Goal: Information Seeking & Learning: Learn about a topic

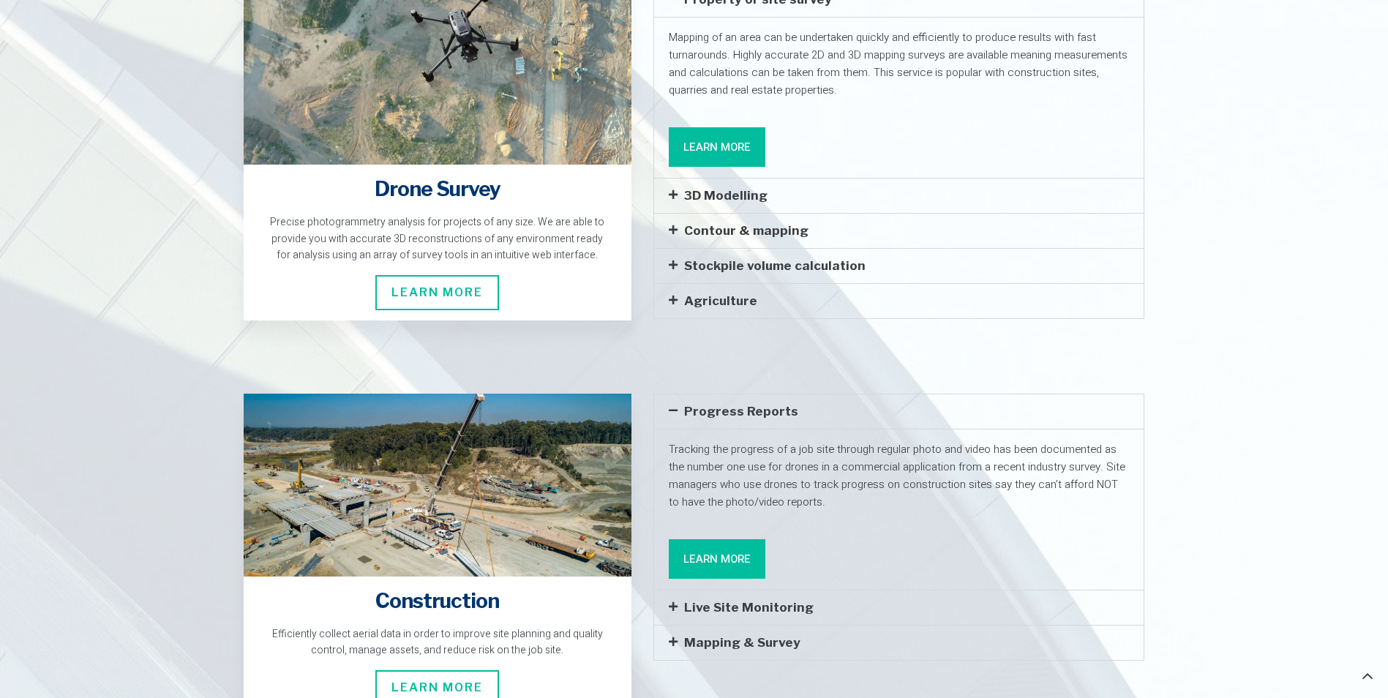
scroll to position [2781, 0]
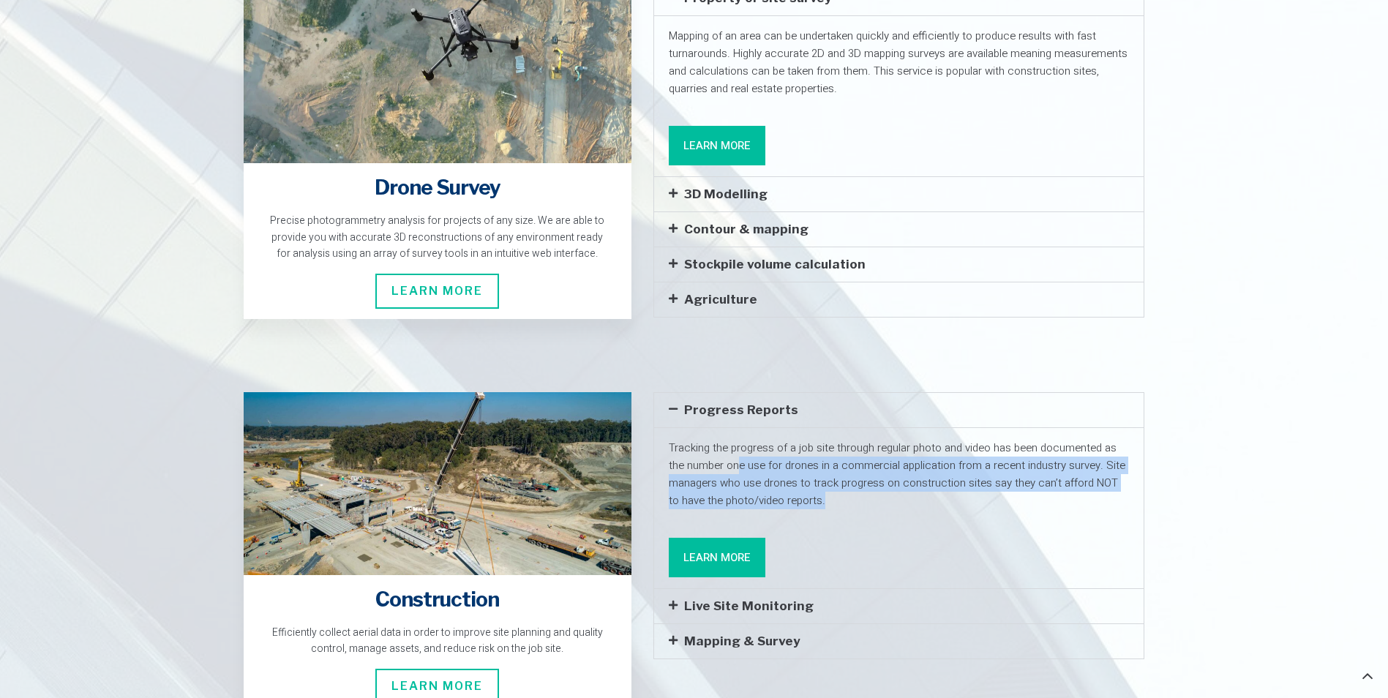
drag, startPoint x: 741, startPoint y: 407, endPoint x: 821, endPoint y: 432, distance: 83.8
click at [821, 439] on p "Tracking the progress of a job site through regular photo and video has been do…" at bounding box center [899, 474] width 460 height 70
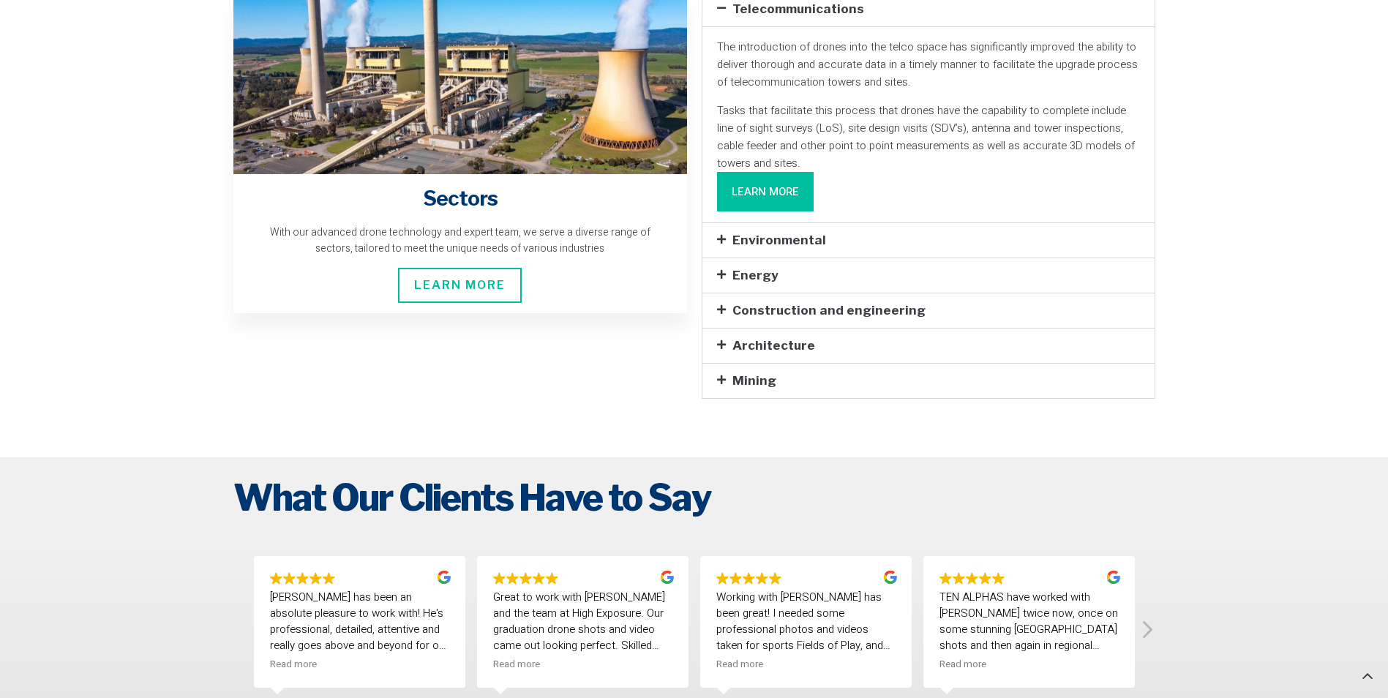
scroll to position [4244, 0]
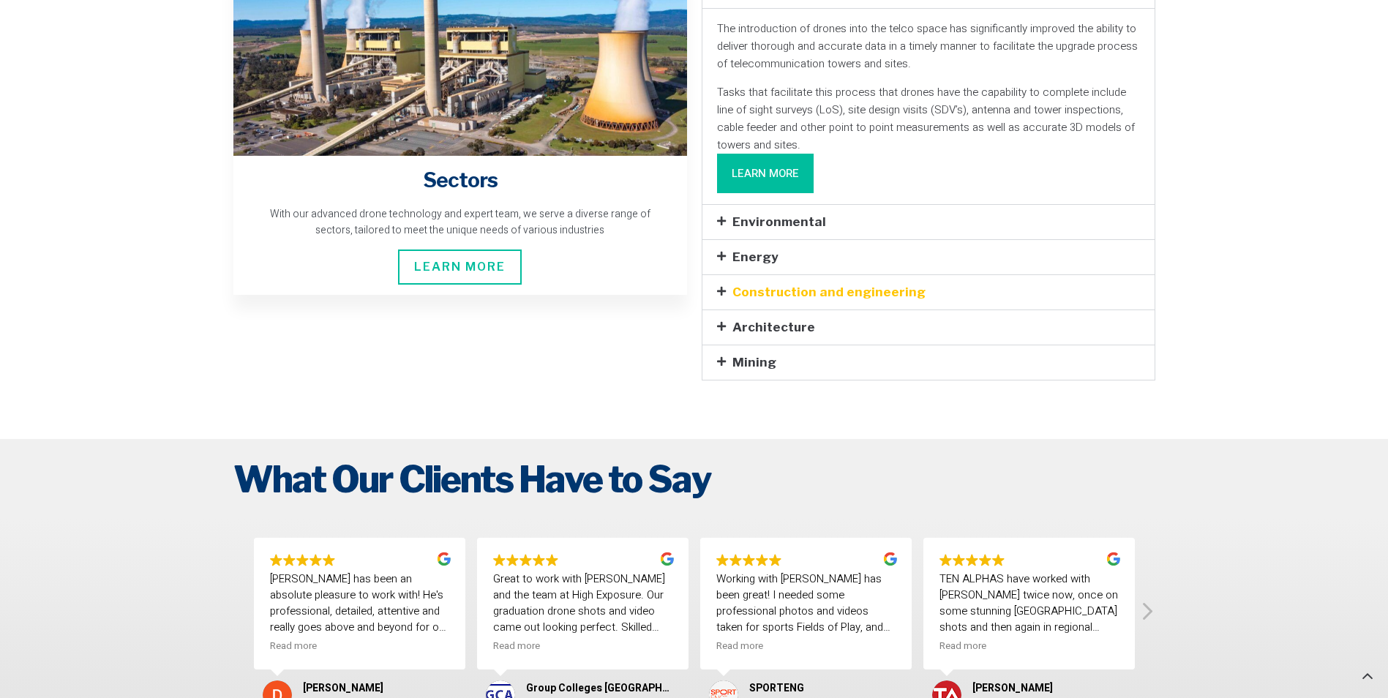
click at [766, 285] on link "Construction and engineering" at bounding box center [828, 292] width 193 height 15
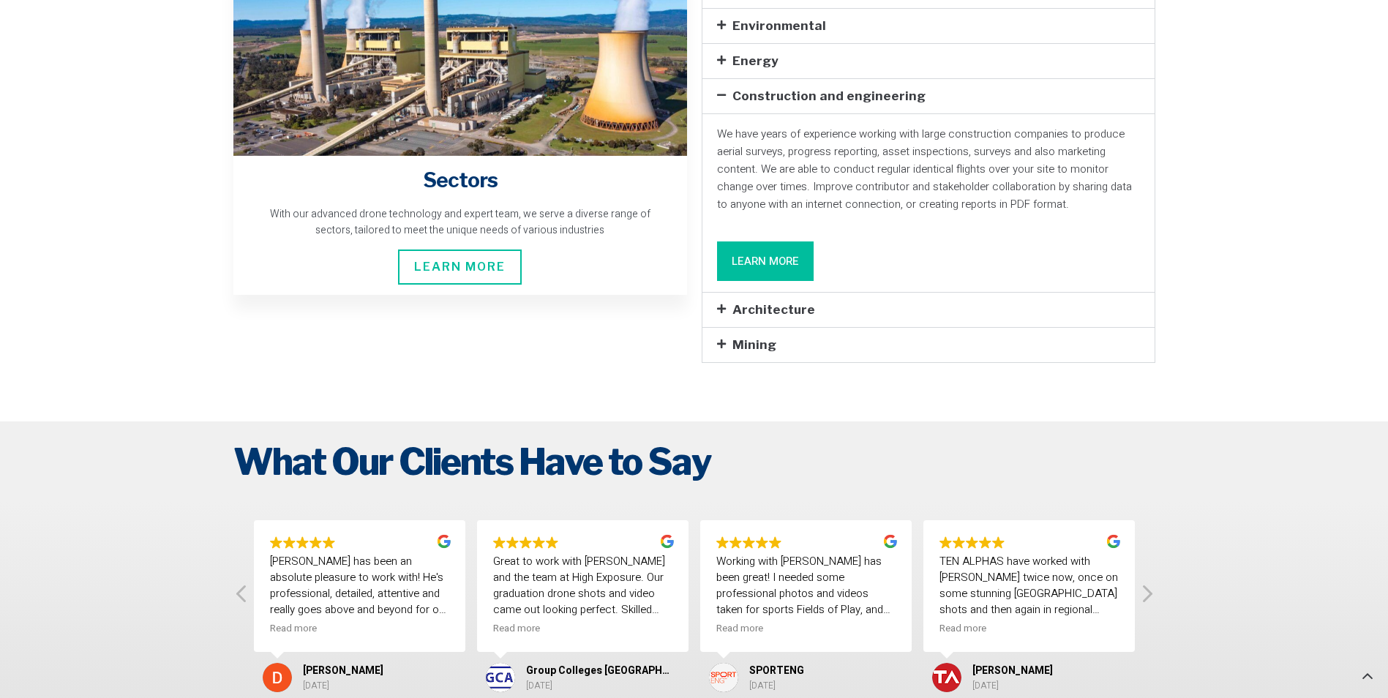
scroll to position [4098, 0]
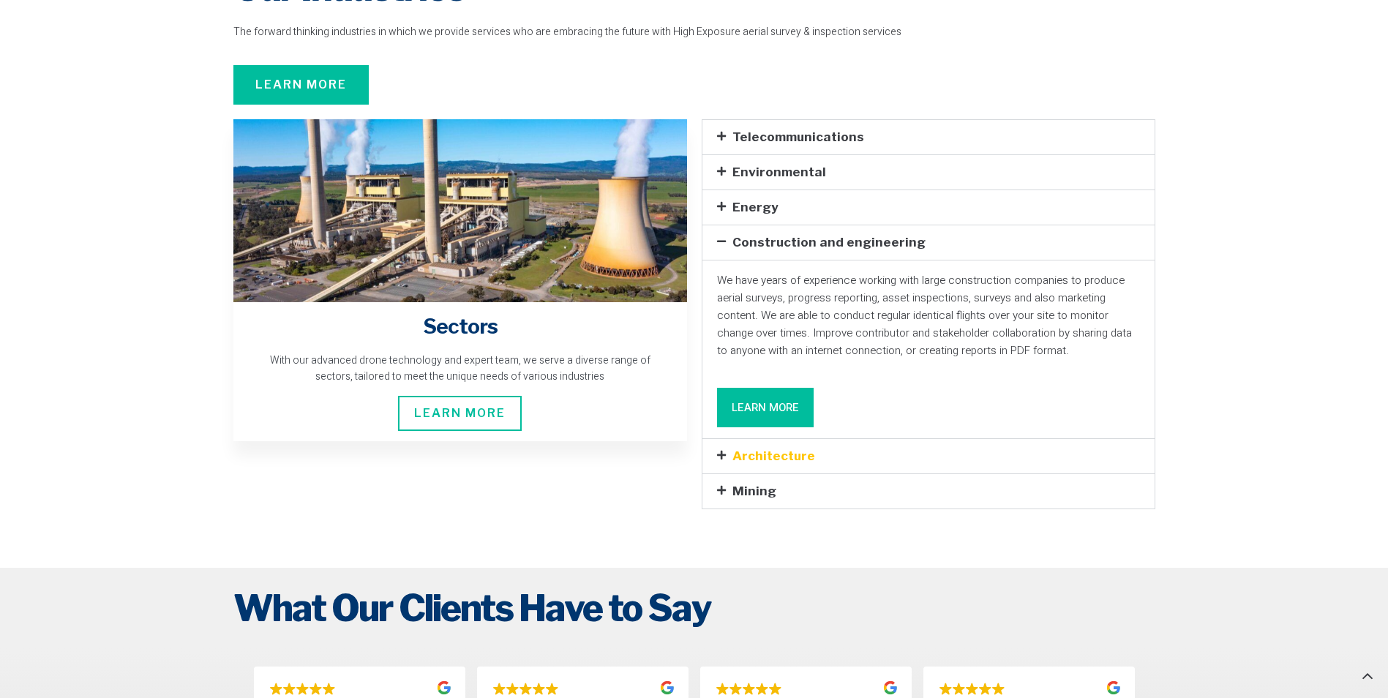
click at [781, 449] on link "Architecture" at bounding box center [773, 456] width 83 height 15
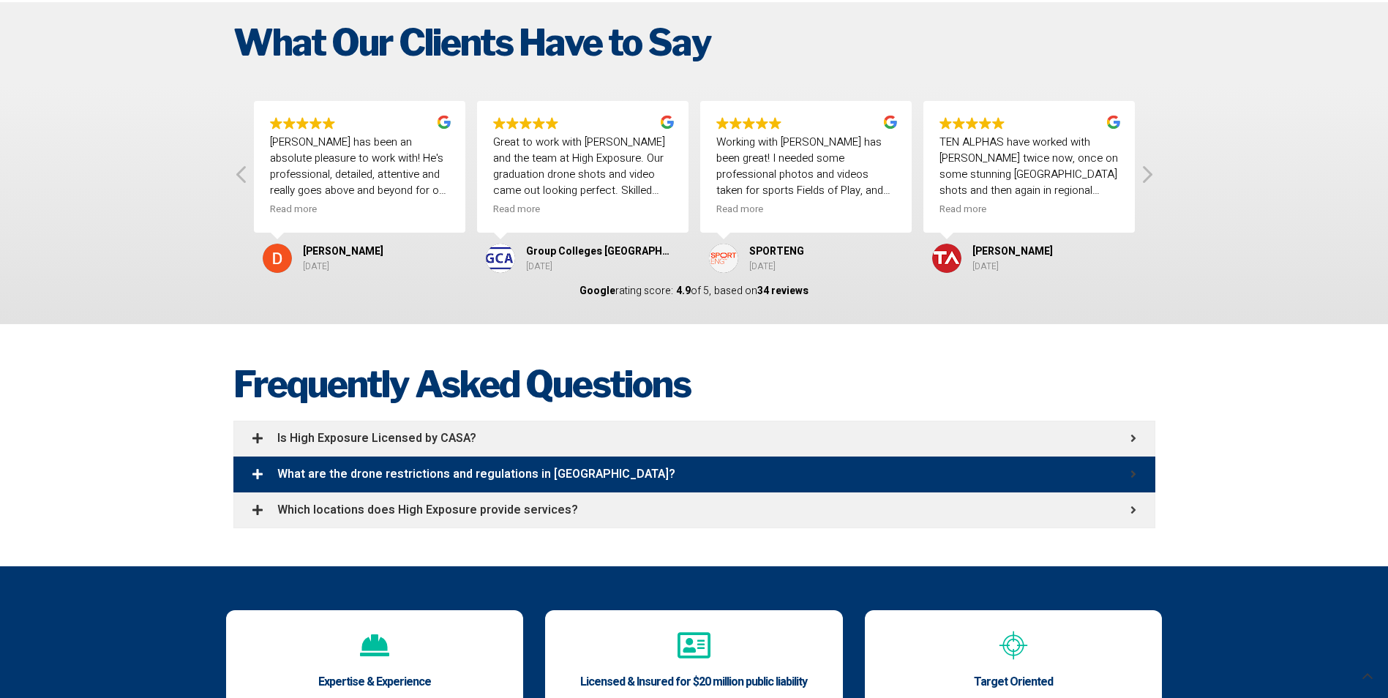
scroll to position [4830, 0]
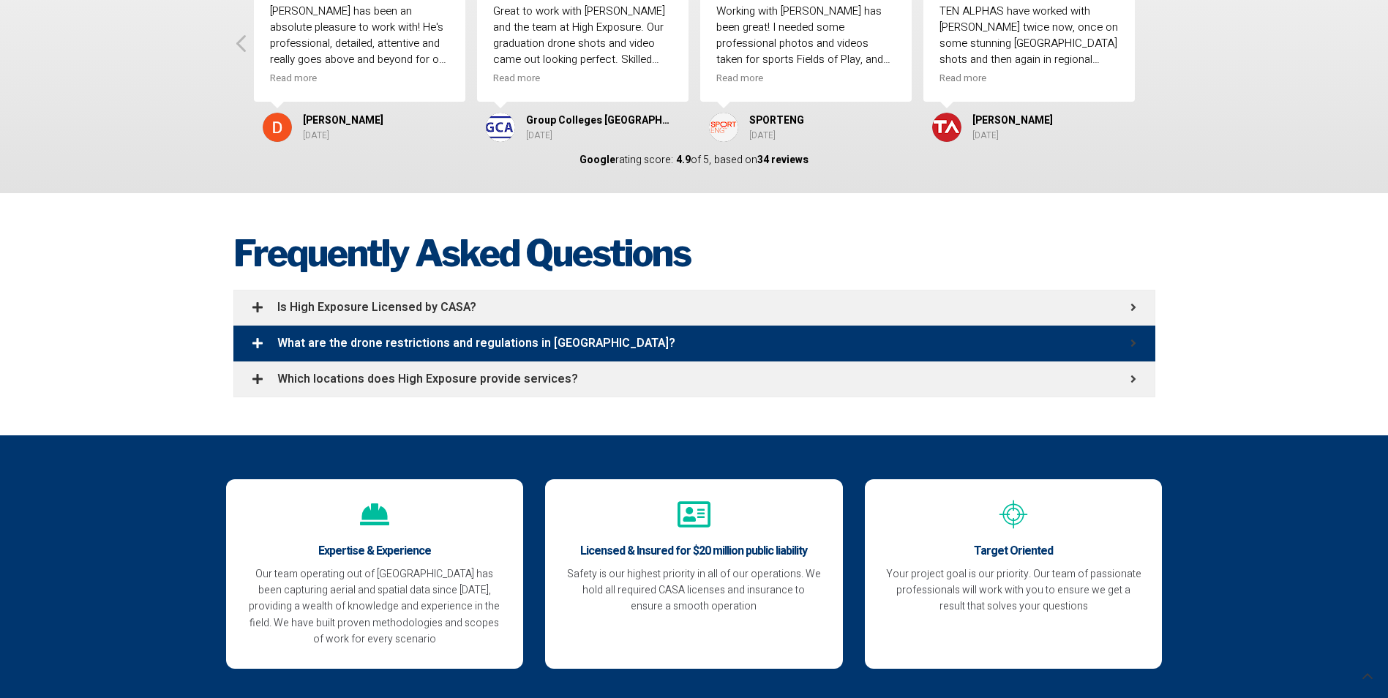
click at [399, 337] on span "What are the drone restrictions and regulations in Australia?" at bounding box center [703, 343] width 853 height 12
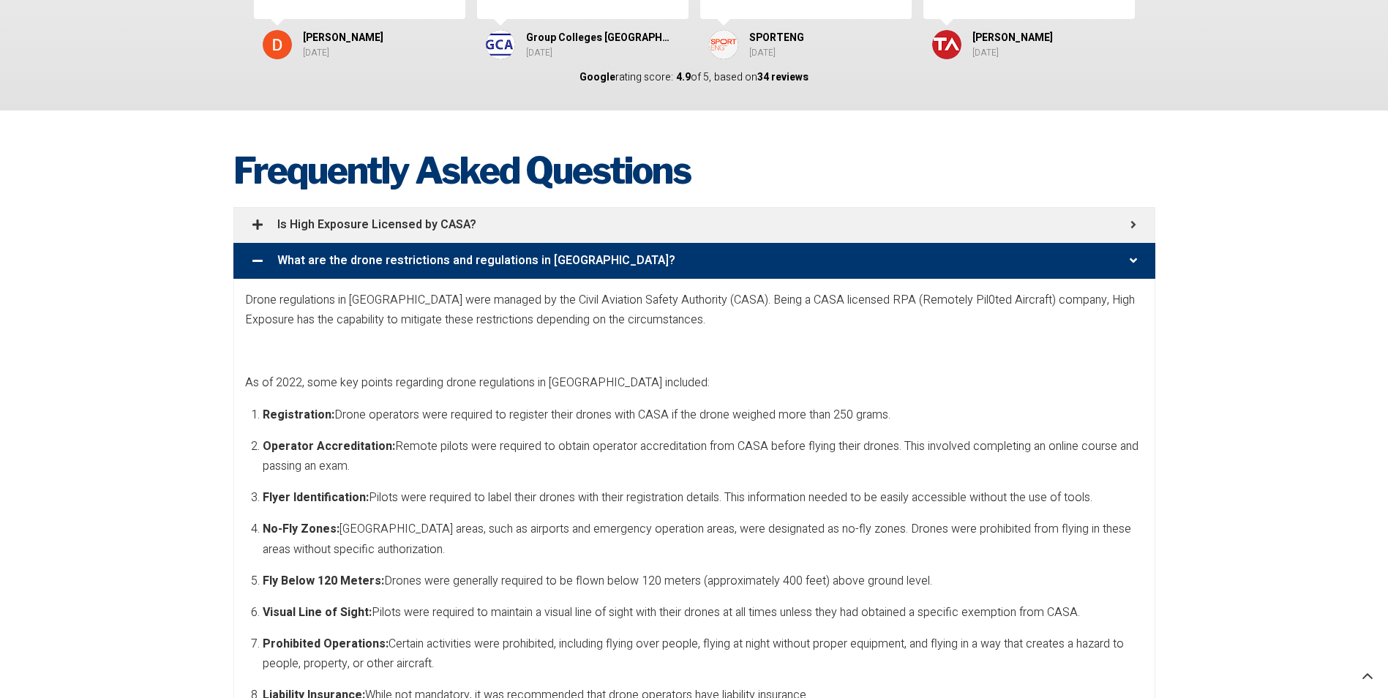
scroll to position [4976, 0]
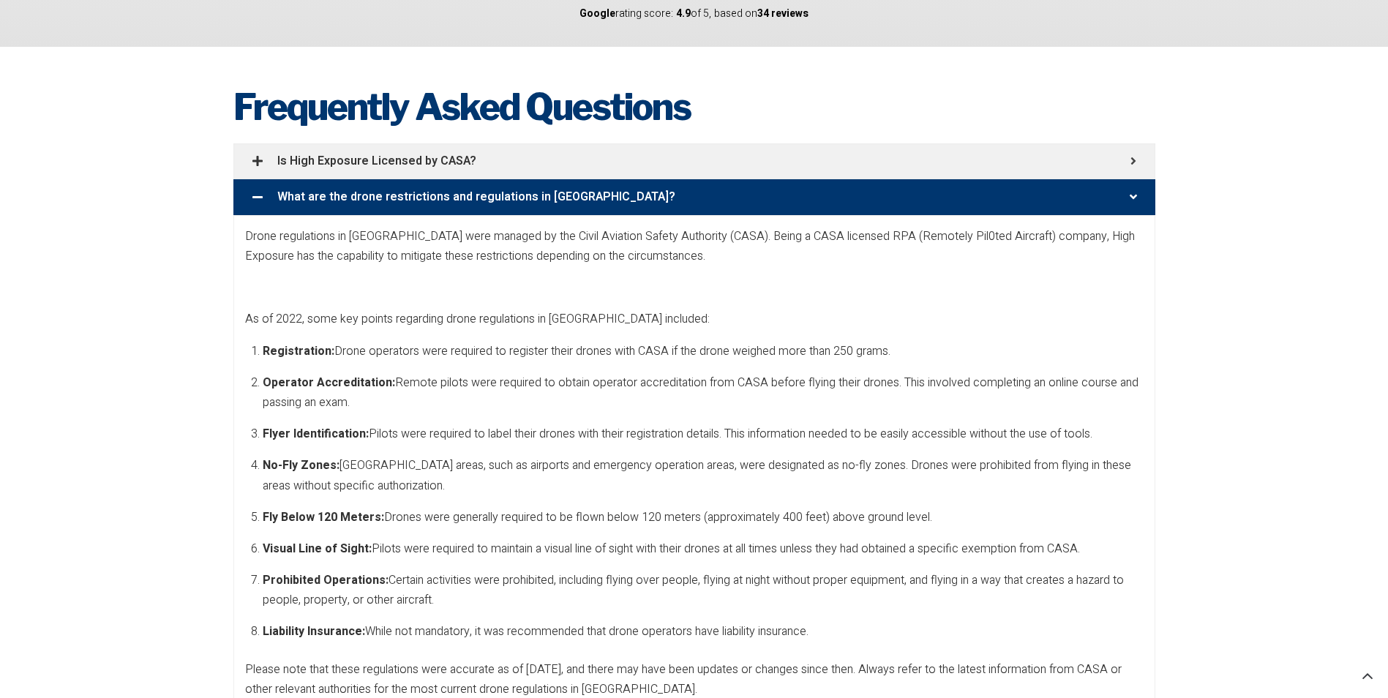
drag, startPoint x: 407, startPoint y: 347, endPoint x: 726, endPoint y: 365, distance: 319.6
click at [726, 365] on ol "Registration: Drone operators were required to register their drones with CASA …" at bounding box center [703, 492] width 881 height 301
click at [505, 456] on p "No-Fly Zones: Certain areas, such as airports and emergency operation areas, we…" at bounding box center [703, 476] width 881 height 40
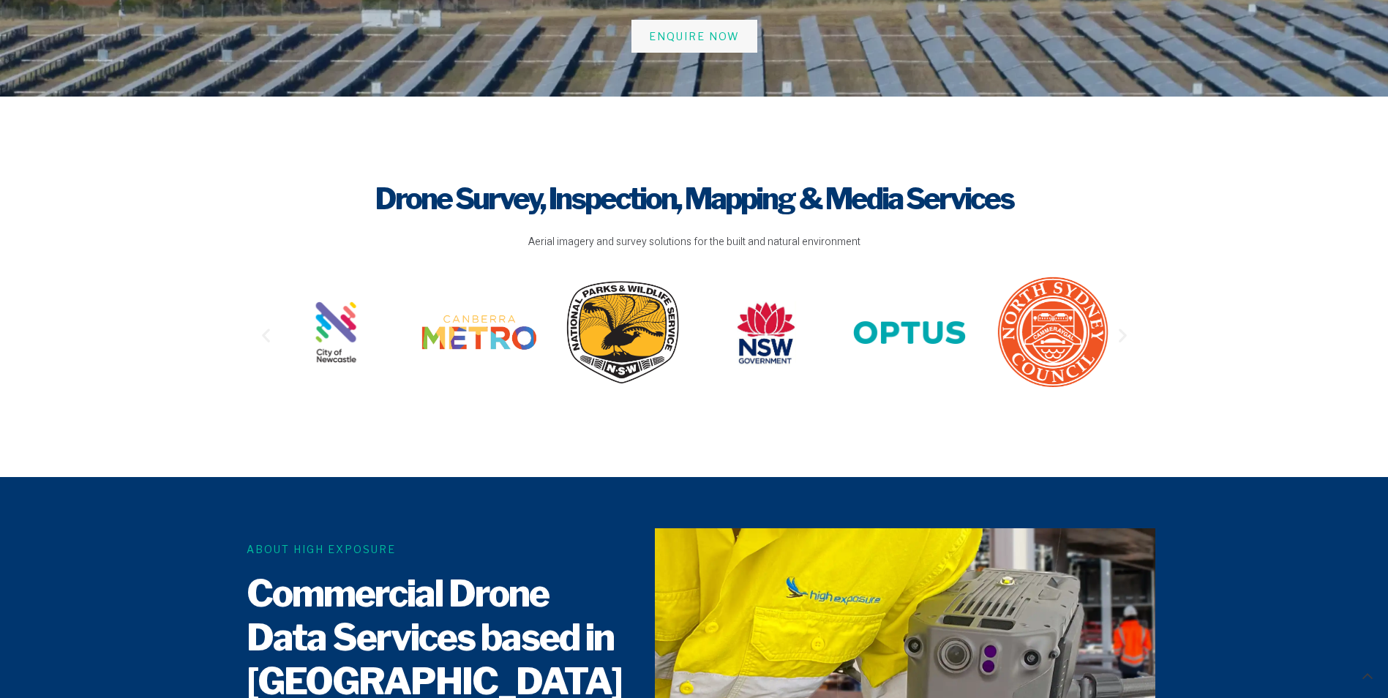
scroll to position [73, 0]
